Goal: Information Seeking & Learning: Learn about a topic

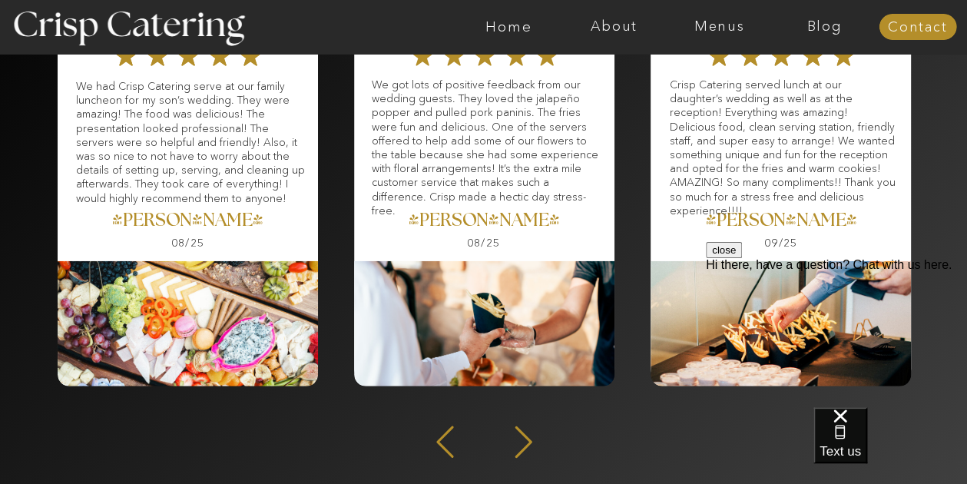
scroll to position [2079, 0]
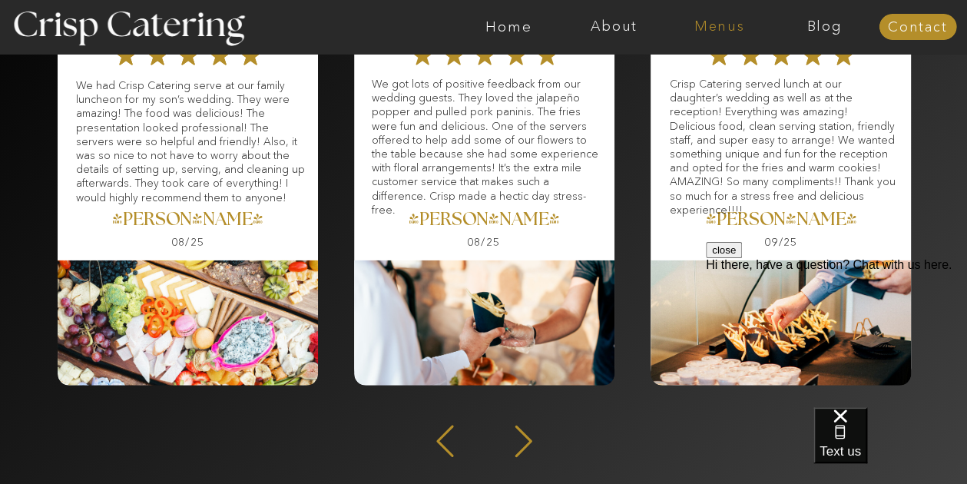
click at [476, 25] on nav "Menus" at bounding box center [719, 26] width 105 height 15
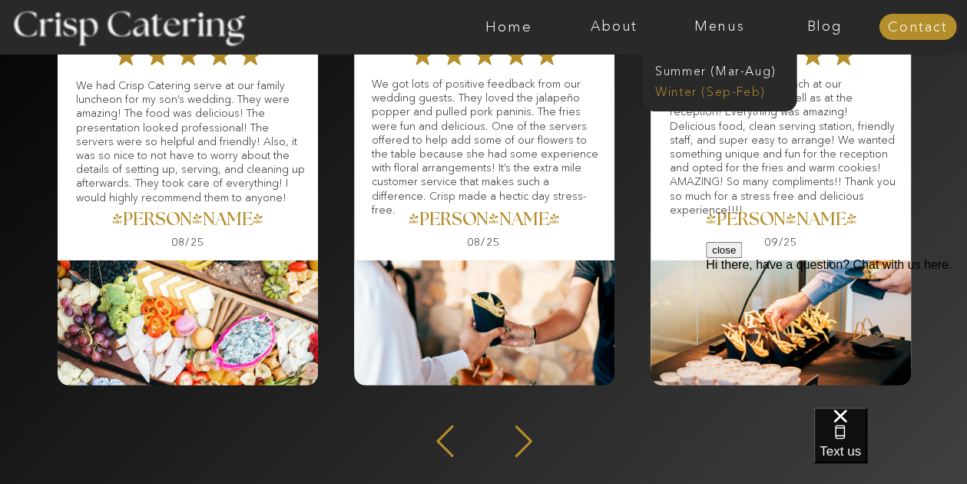
click at [476, 93] on nav "Winter (Sep-Feb)" at bounding box center [718, 90] width 126 height 15
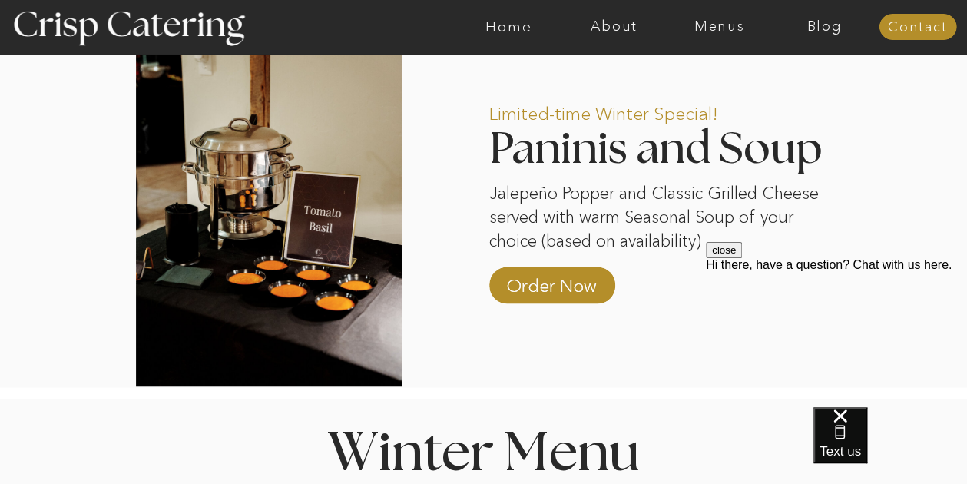
scroll to position [1208, 0]
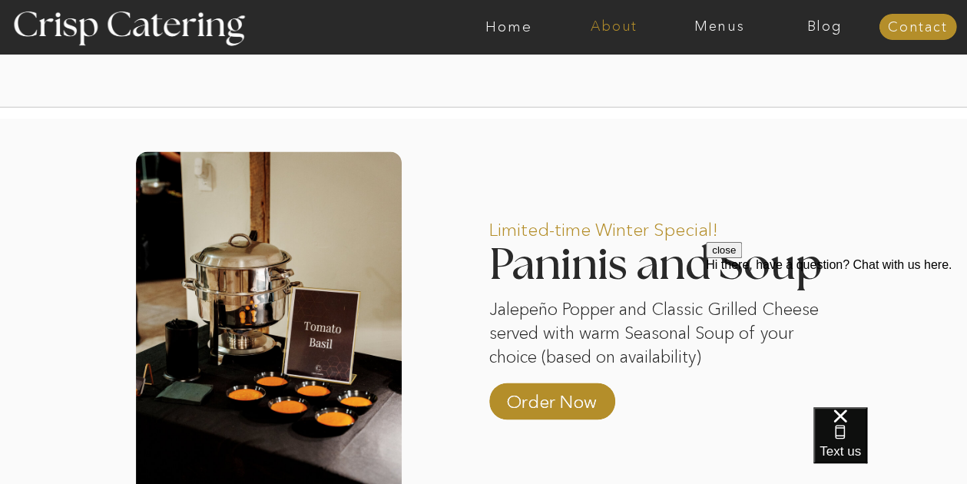
click at [609, 24] on nav "About" at bounding box center [614, 26] width 105 height 15
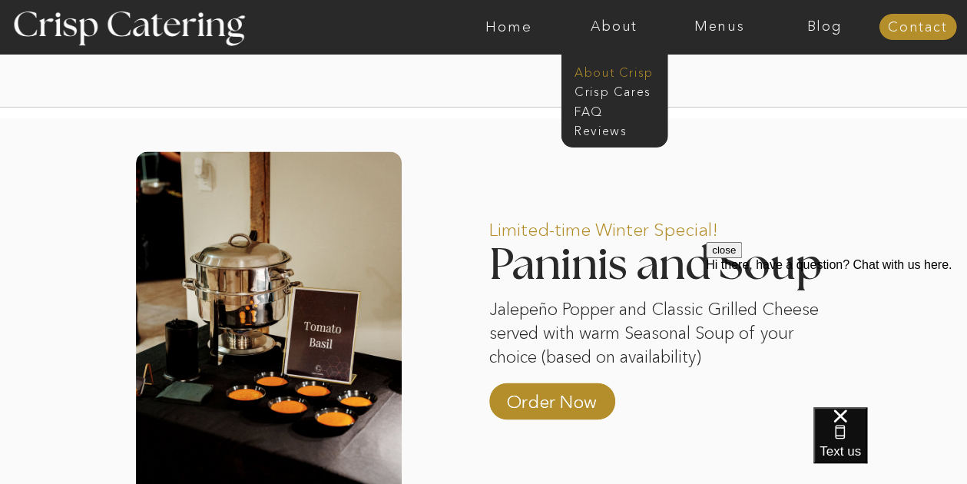
click at [606, 73] on nav "About Crisp" at bounding box center [619, 71] width 88 height 15
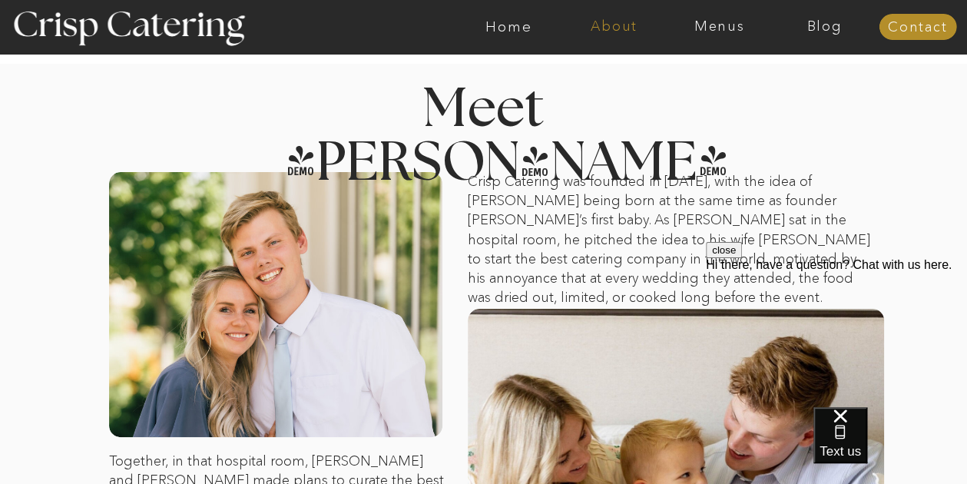
click at [601, 25] on nav "About" at bounding box center [614, 26] width 105 height 15
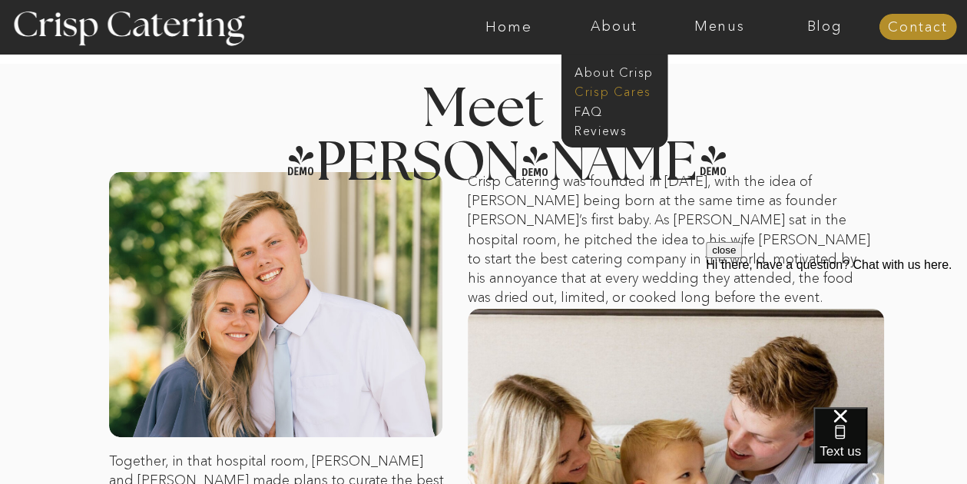
click at [602, 92] on nav "Crisp Cares" at bounding box center [619, 90] width 88 height 15
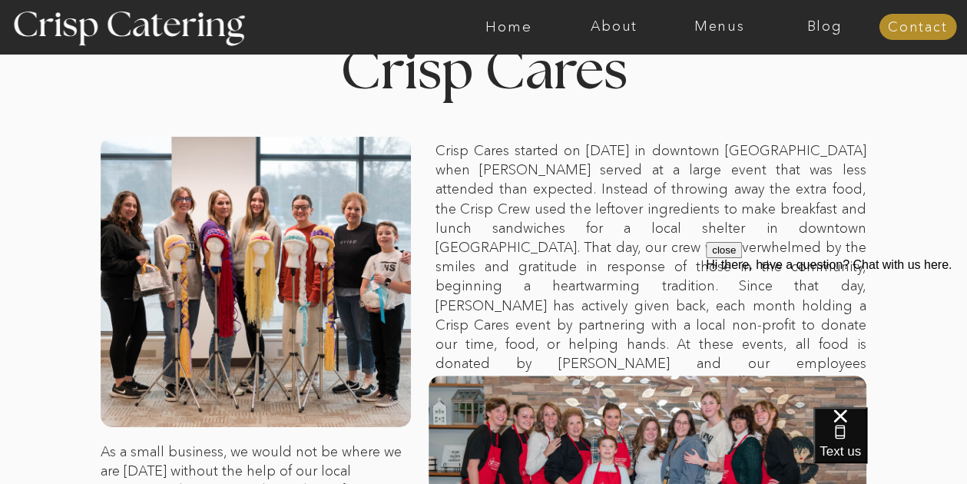
scroll to position [58, 0]
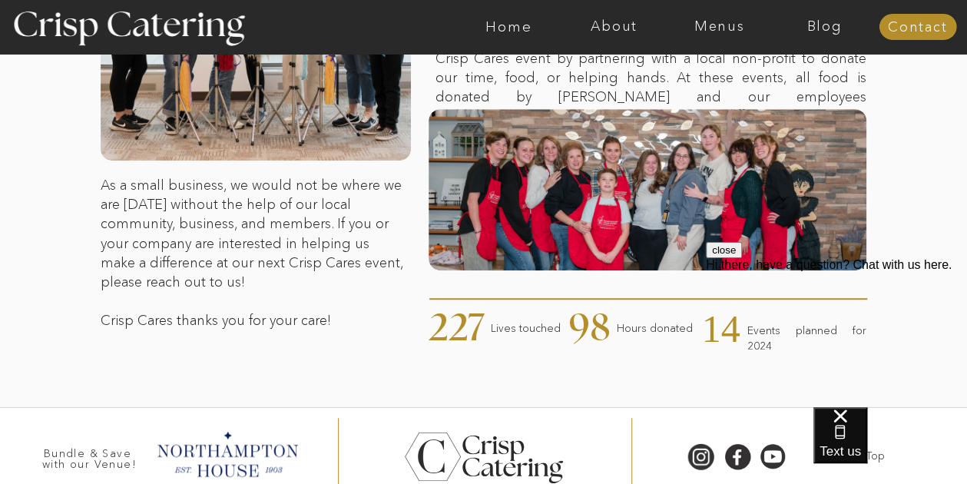
click at [205, 311] on p "As a small business, we would not be where we are today without the help of our…" at bounding box center [254, 251] width 306 height 151
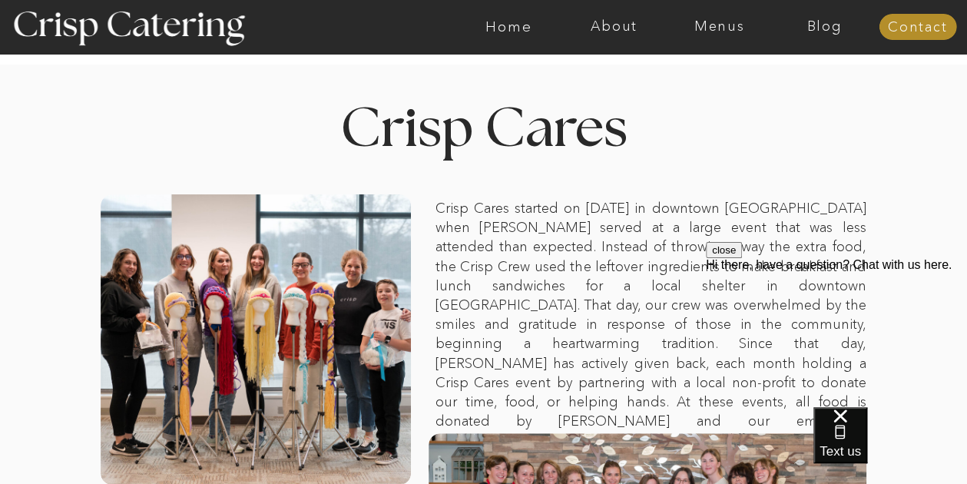
scroll to position [1, 0]
click at [732, 33] on nav "Menus" at bounding box center [719, 26] width 105 height 15
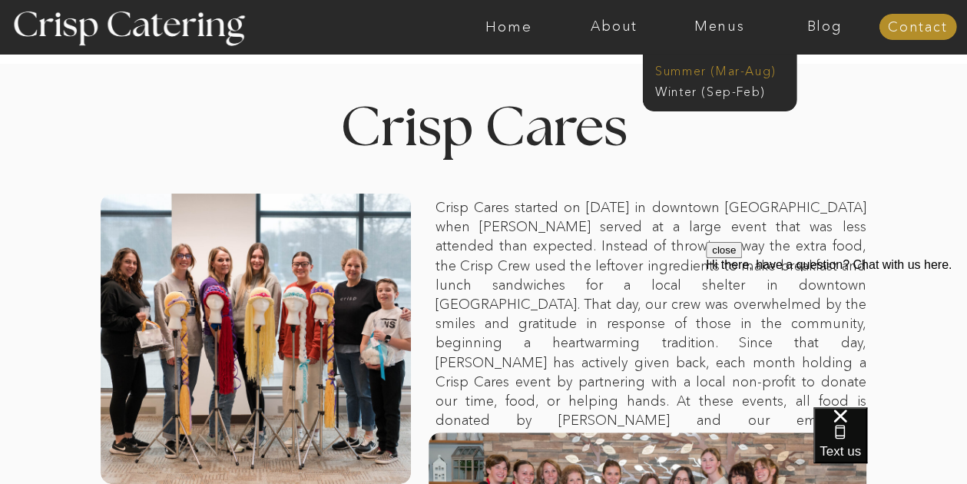
click at [715, 69] on nav "Summer (Mar-Aug)" at bounding box center [724, 69] width 138 height 15
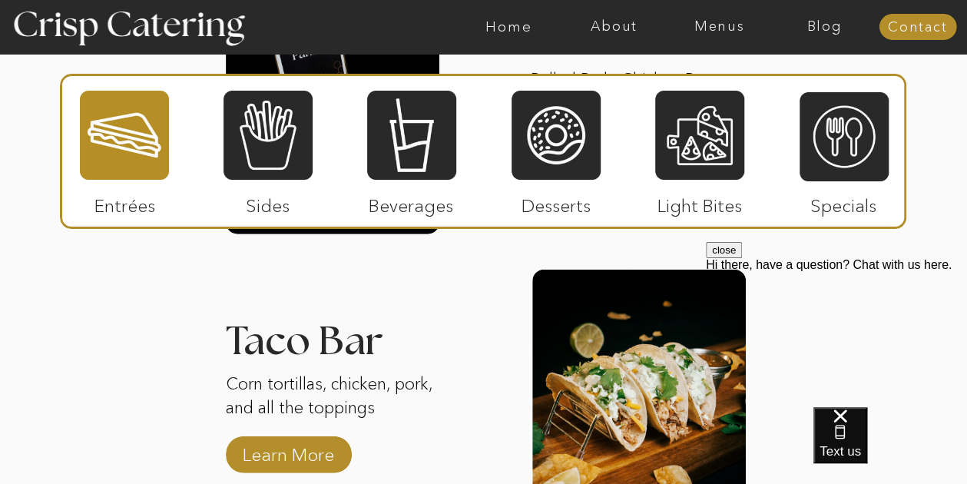
scroll to position [1759, 0]
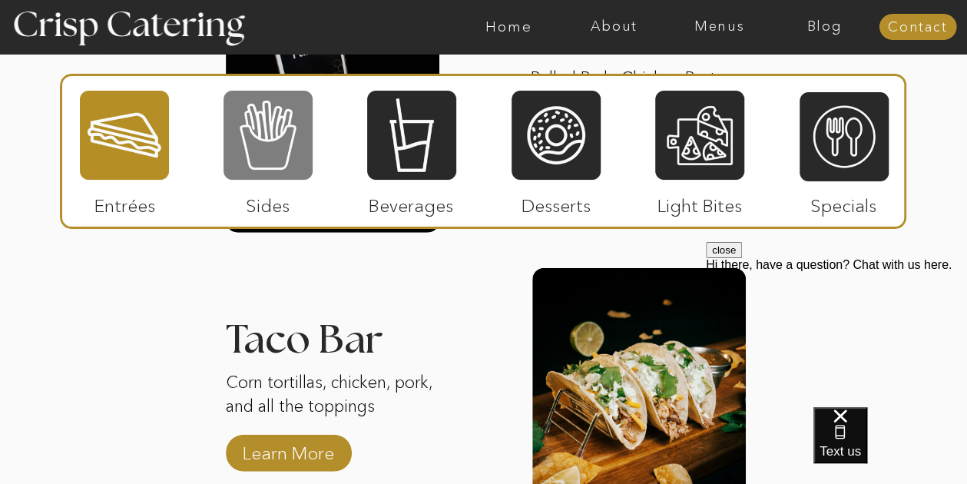
click at [280, 126] on div at bounding box center [268, 135] width 89 height 92
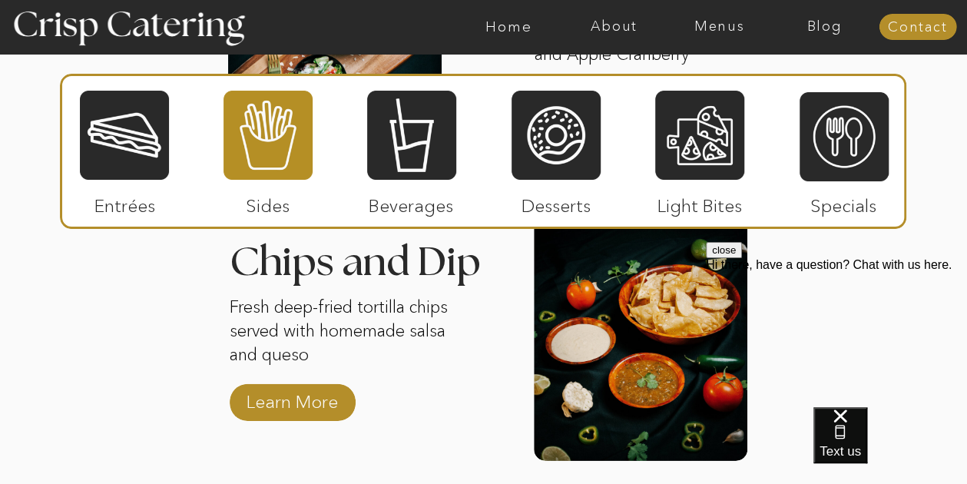
scroll to position [2138, 0]
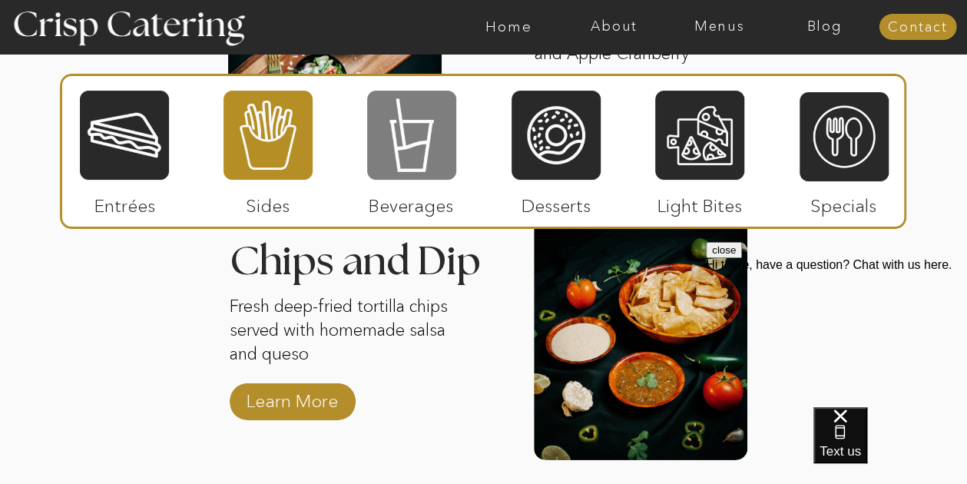
click at [408, 108] on div at bounding box center [411, 135] width 89 height 92
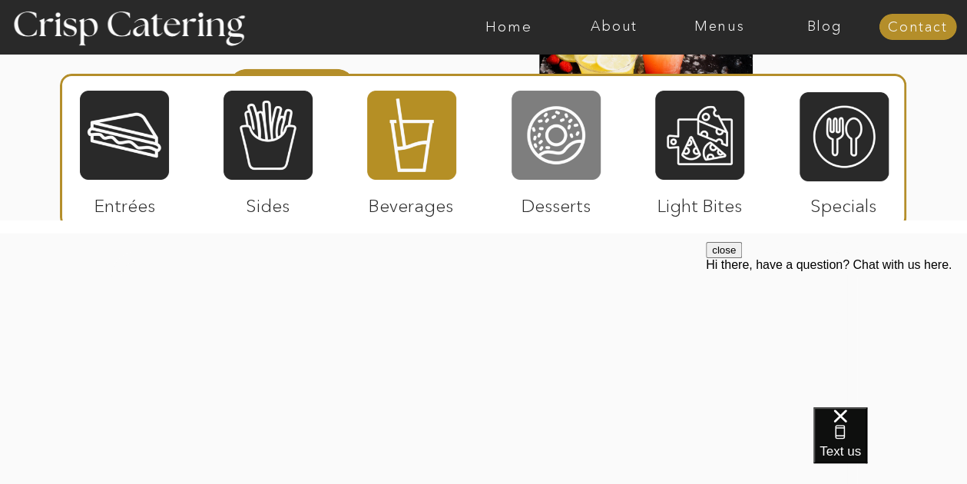
click at [552, 137] on div at bounding box center [556, 135] width 89 height 92
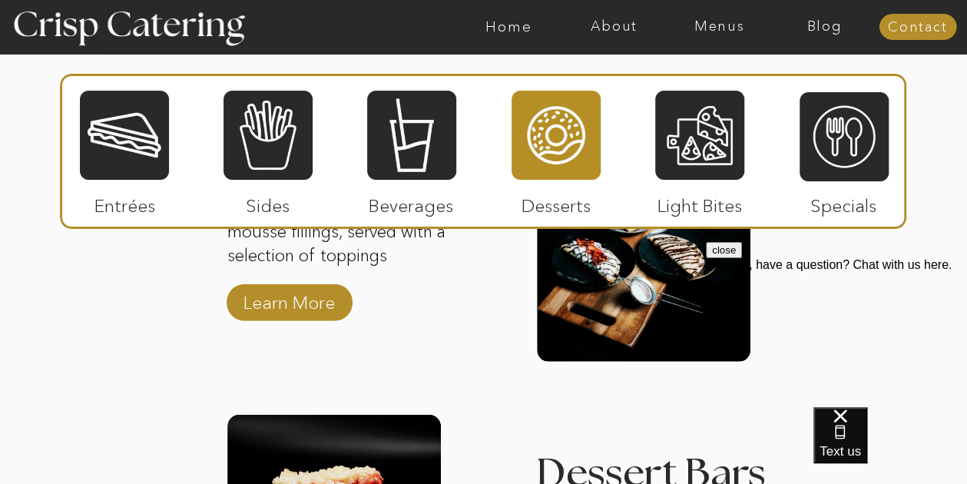
scroll to position [1948, 0]
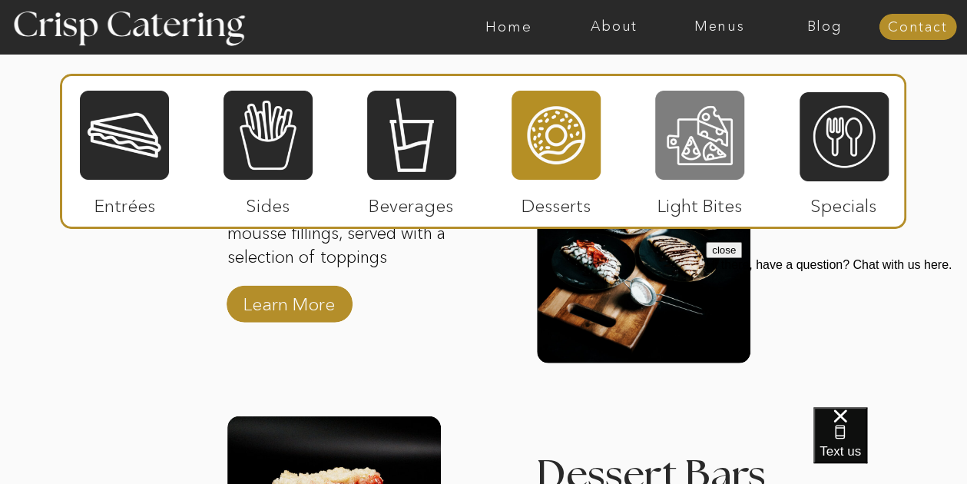
click at [698, 171] on div at bounding box center [699, 135] width 89 height 92
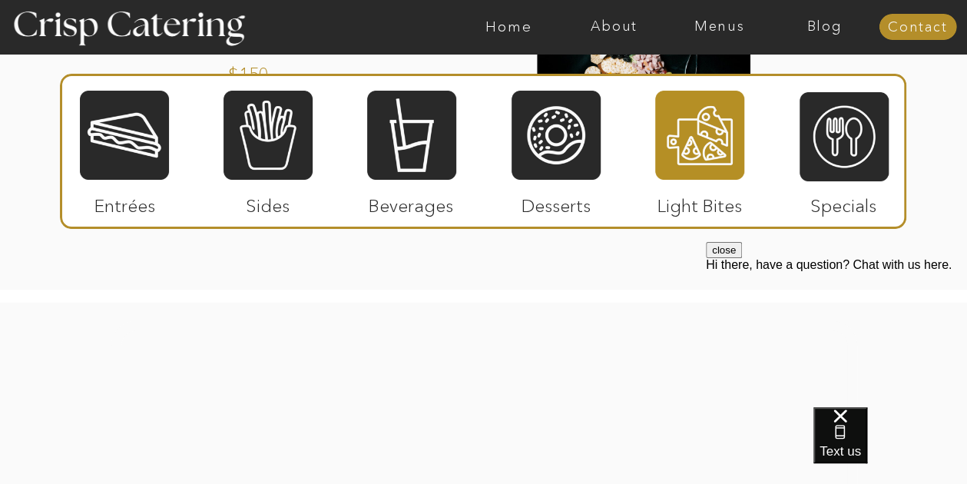
scroll to position [1827, 0]
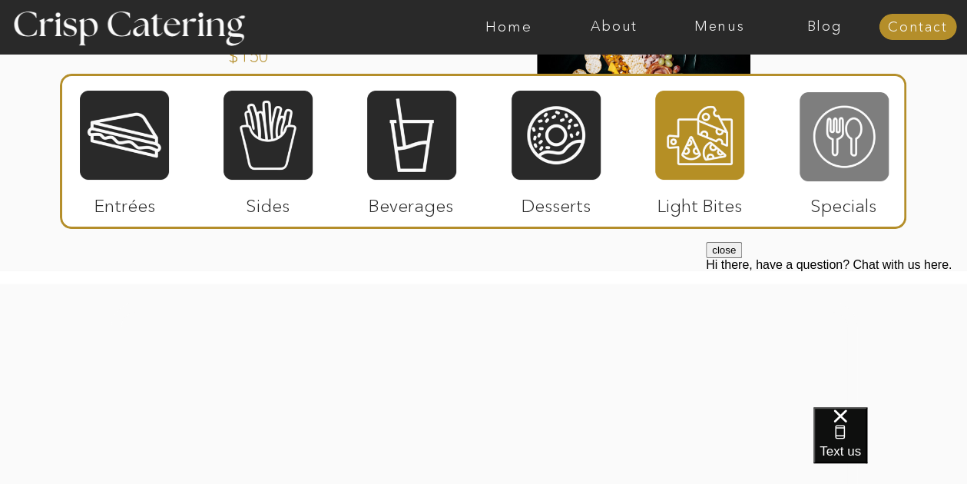
click at [864, 132] on div at bounding box center [844, 137] width 89 height 92
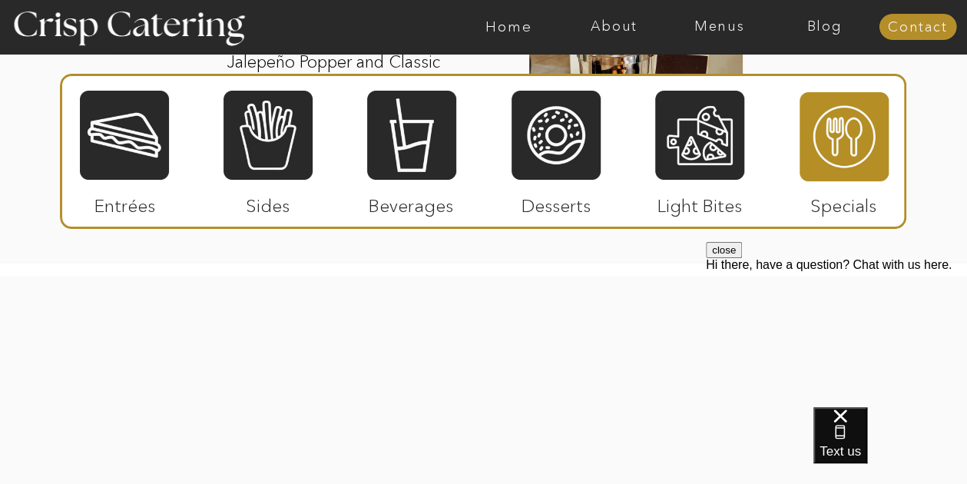
click at [116, 142] on div at bounding box center [124, 135] width 89 height 92
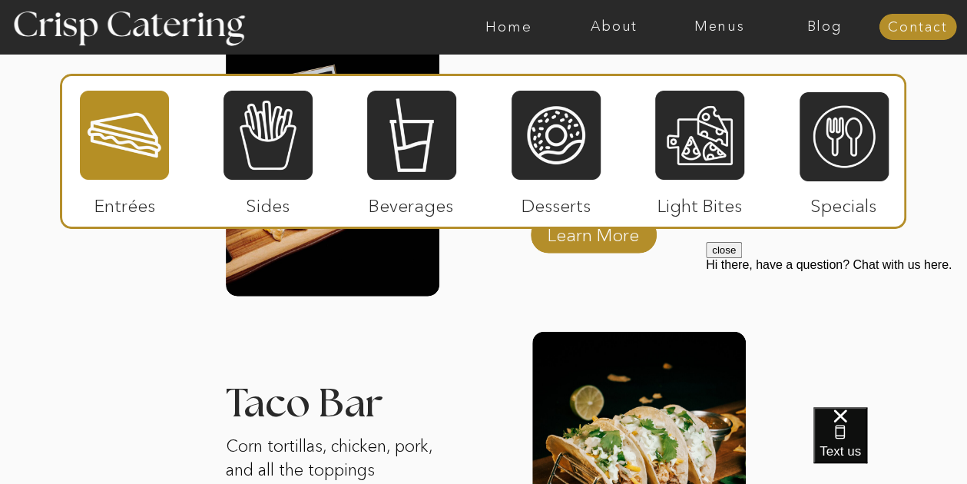
scroll to position [1693, 0]
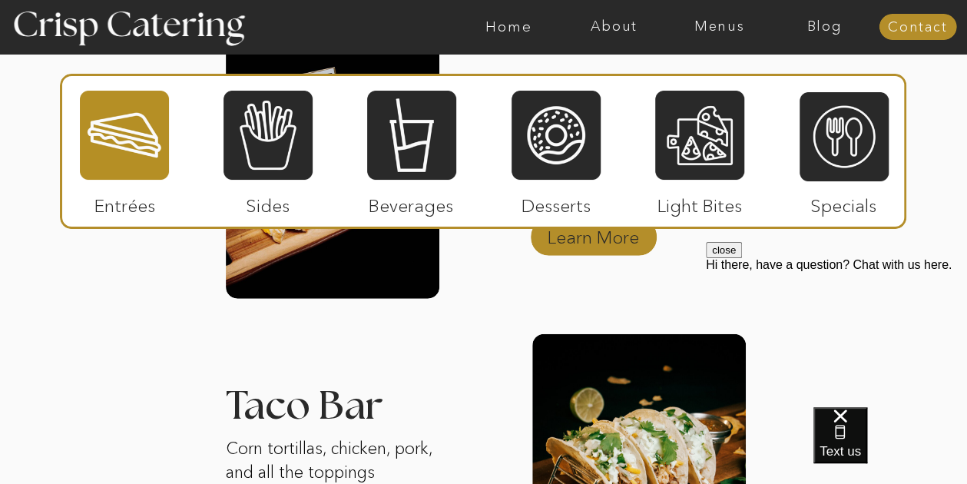
click at [576, 247] on p "Learn More" at bounding box center [593, 233] width 102 height 45
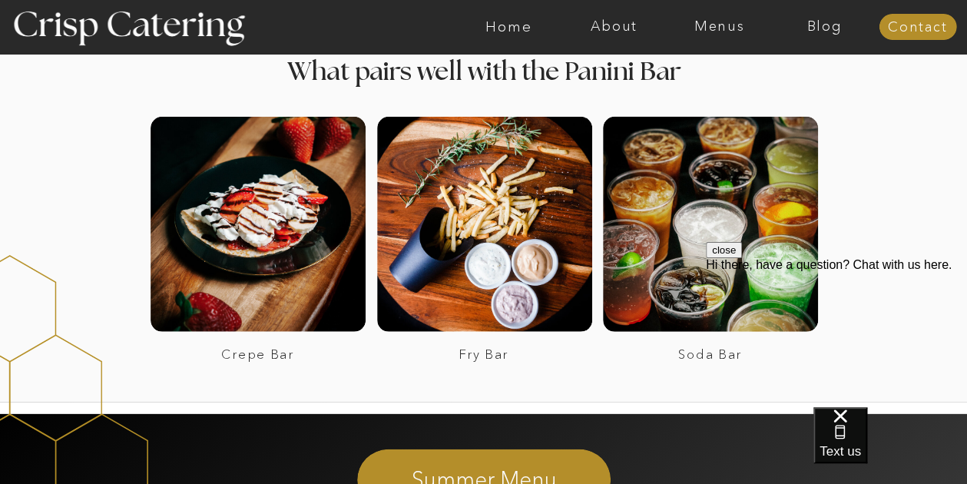
scroll to position [2054, 0]
